Goal: Information Seeking & Learning: Find specific fact

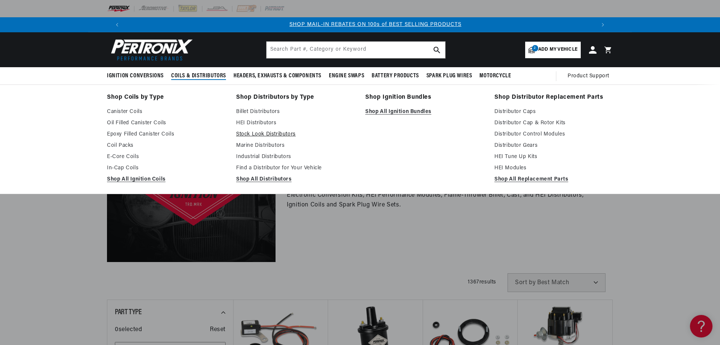
scroll to position [0, 469]
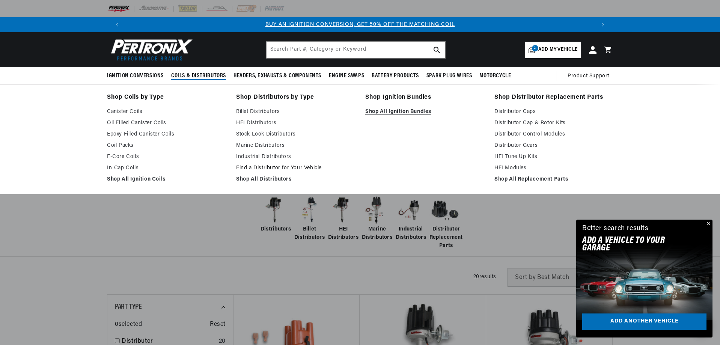
click at [246, 167] on link "Find a Distributor for Your Vehicle" at bounding box center [295, 168] width 119 height 9
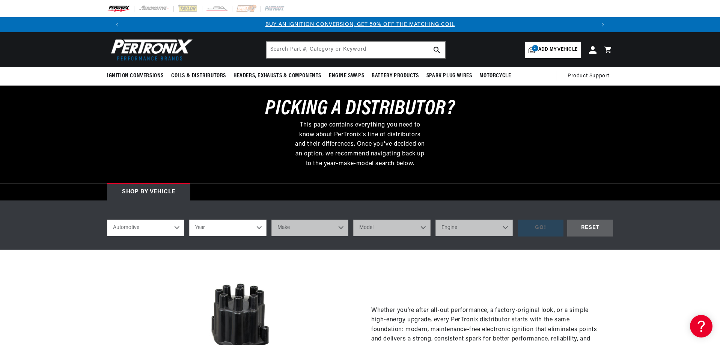
click at [254, 230] on select "Year 2022 2021 2020 2019 2018 2017 2016 2015 2014 2013 2012 2011 2010 2009 2008…" at bounding box center [227, 227] width 77 height 17
select select "1963"
click at [189, 219] on select "Year 2022 2021 2020 2019 2018 2017 2016 2015 2014 2013 2012 2011 2010 2009 2008…" at bounding box center [227, 227] width 77 height 17
select select "1963"
click at [340, 227] on select "Make American Motors Aston Martin Austin Austin Healey Bentley Buick Cadillac C…" at bounding box center [309, 227] width 77 height 17
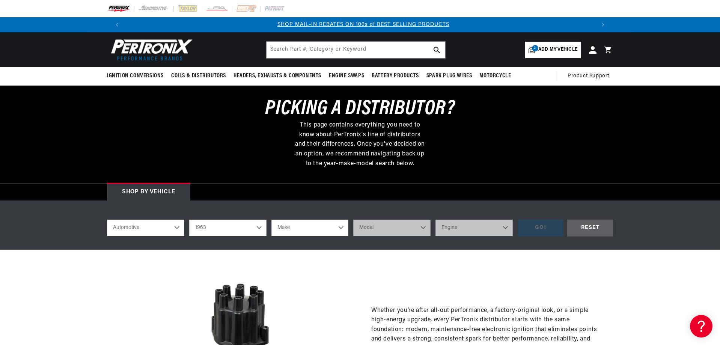
select select "Lincoln"
click at [271, 219] on select "Make American Motors Aston Martin Austin Austin Healey Bentley Buick Cadillac C…" at bounding box center [309, 227] width 77 height 17
select select "Lincoln"
click at [386, 231] on select "Model Continental" at bounding box center [391, 227] width 77 height 17
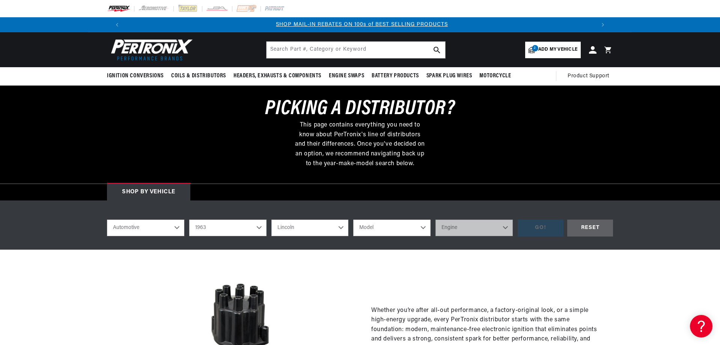
select select "Continental"
click at [353, 219] on select "Model Continental" at bounding box center [391, 227] width 77 height 17
select select "Continental"
click at [461, 228] on select "Engine 7.0L 7.5L 7.6L" at bounding box center [473, 227] width 77 height 17
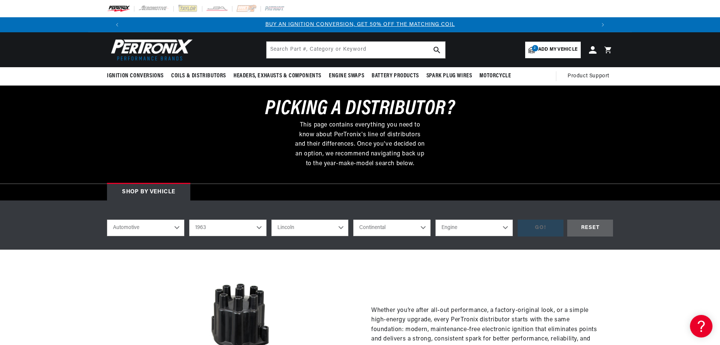
select select "7.0L"
click at [435, 219] on select "Engine 7.0L 7.5L 7.6L" at bounding box center [473, 227] width 77 height 17
select select "7.0L"
click at [548, 227] on div "GO!" at bounding box center [540, 227] width 46 height 17
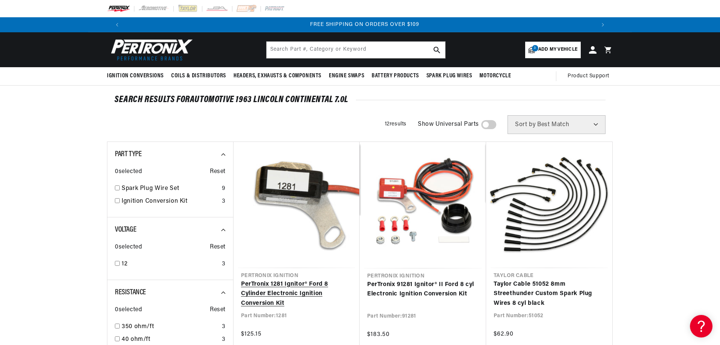
scroll to position [0, 937]
